Goal: Browse casually

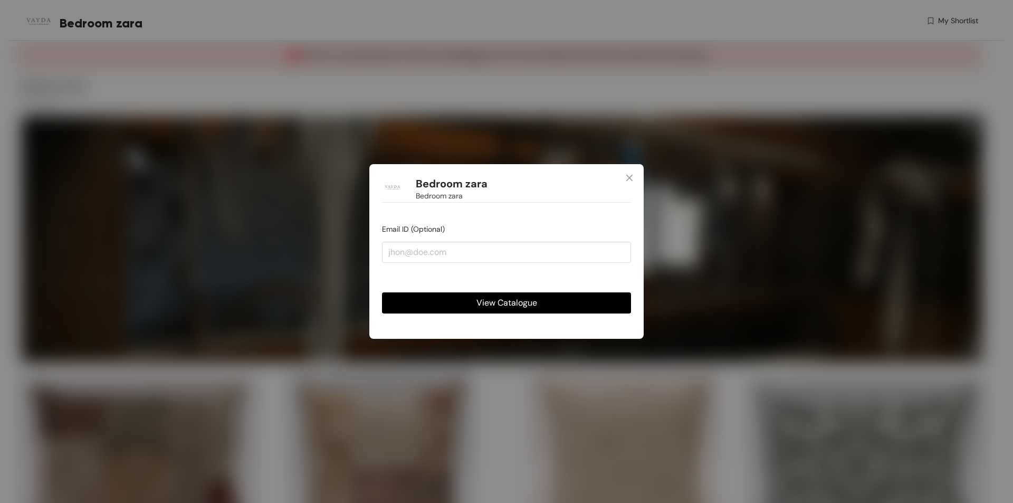
click at [542, 305] on button "View Catalogue" at bounding box center [506, 302] width 249 height 21
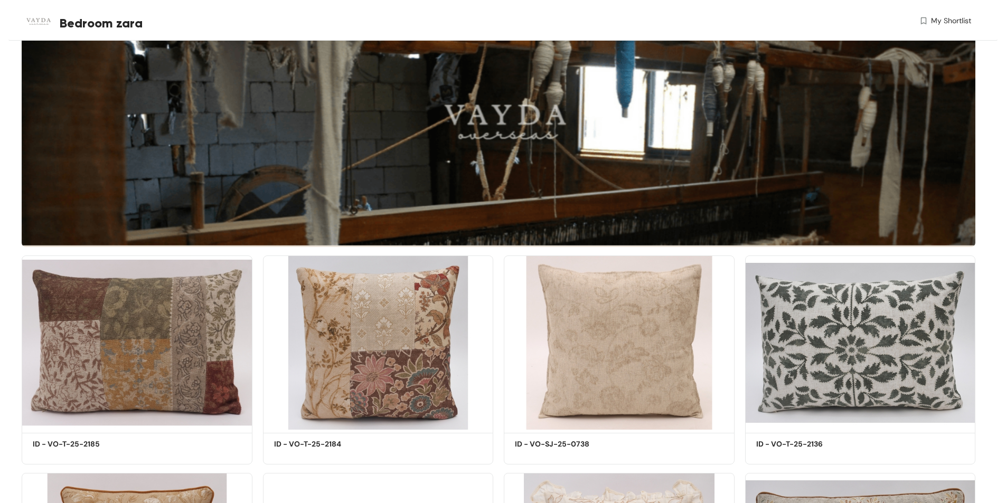
scroll to position [317, 0]
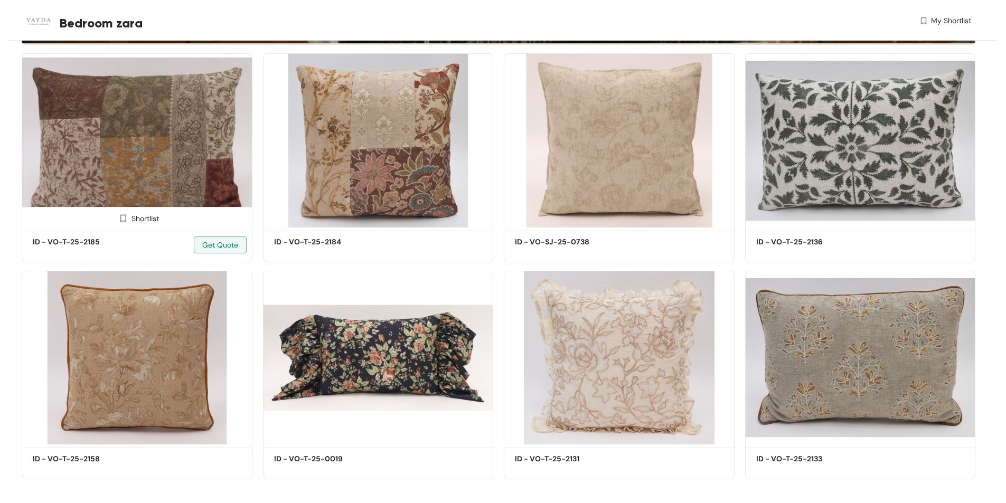
click at [142, 132] on img at bounding box center [137, 140] width 231 height 174
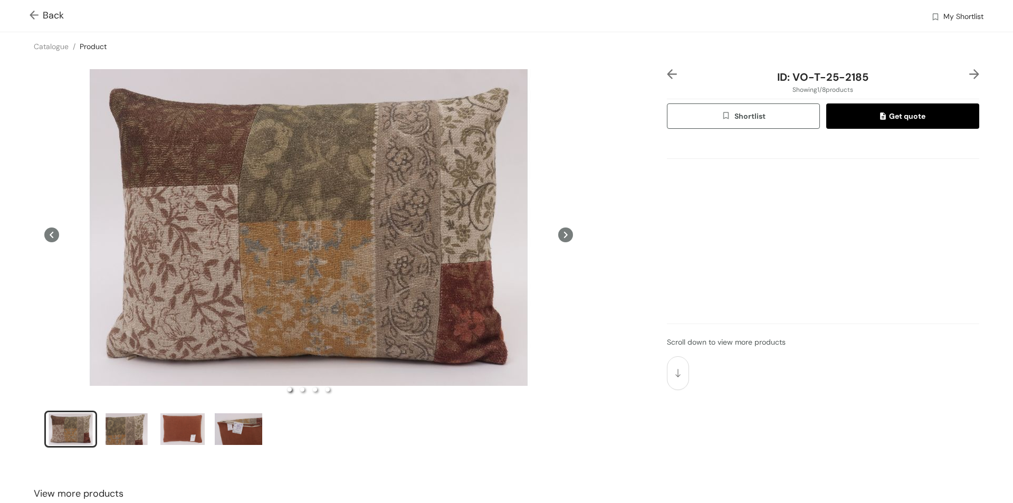
click at [34, 19] on img at bounding box center [36, 16] width 13 height 11
